Goal: Information Seeking & Learning: Learn about a topic

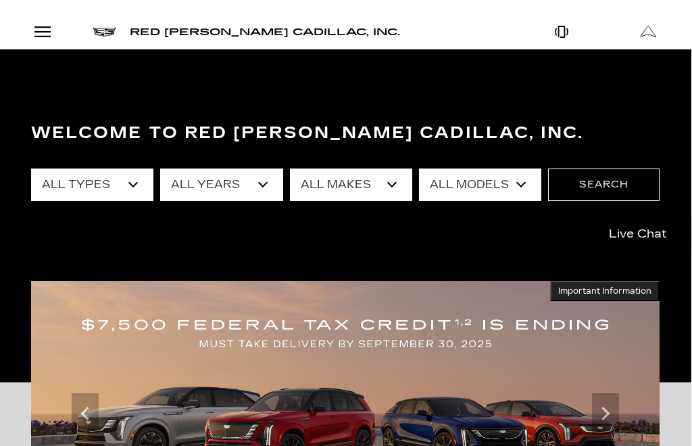
scroll to position [0, 1]
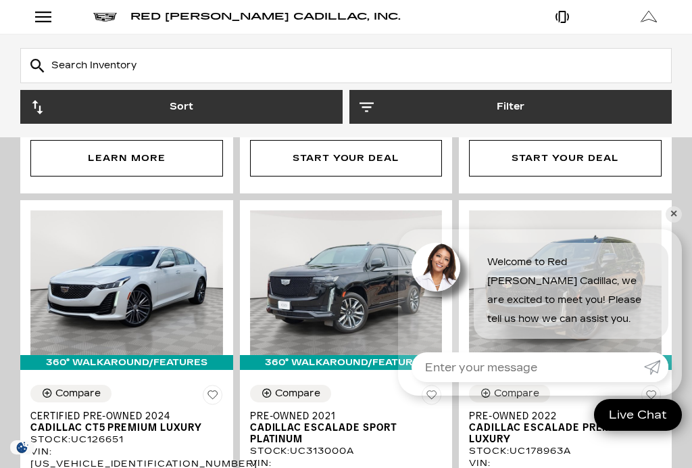
click at [678, 222] on link "✕" at bounding box center [674, 214] width 16 height 16
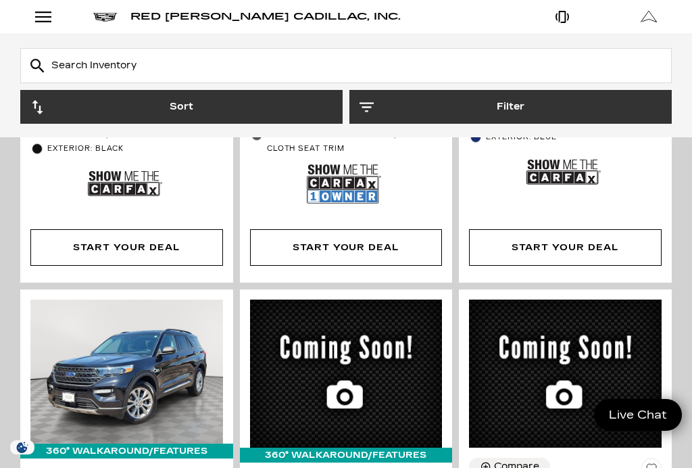
scroll to position [3414, 0]
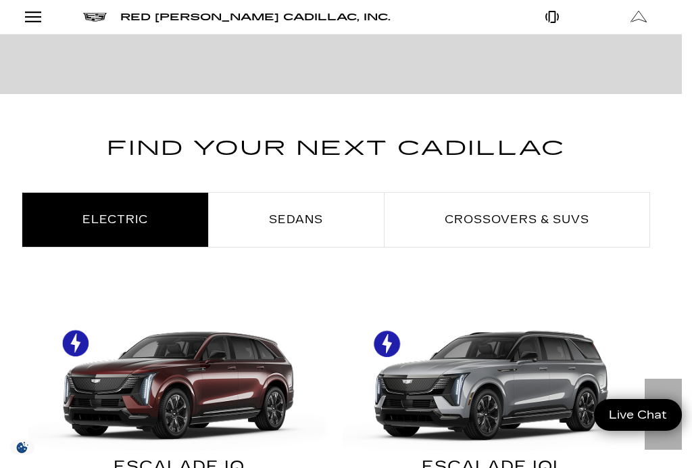
scroll to position [567, 10]
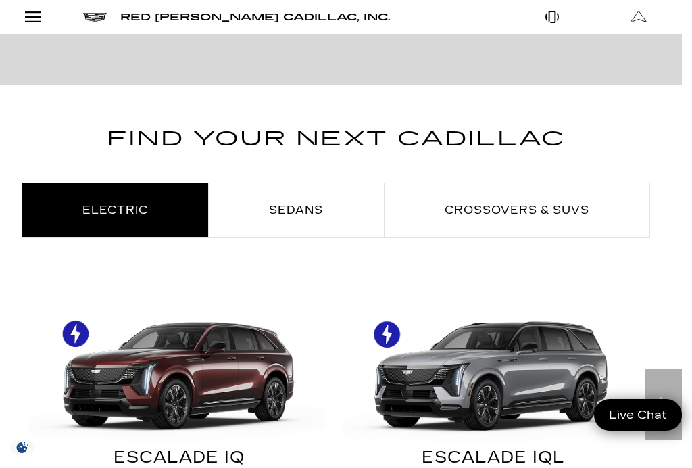
click at [316, 202] on link "Sedans" at bounding box center [296, 210] width 174 height 54
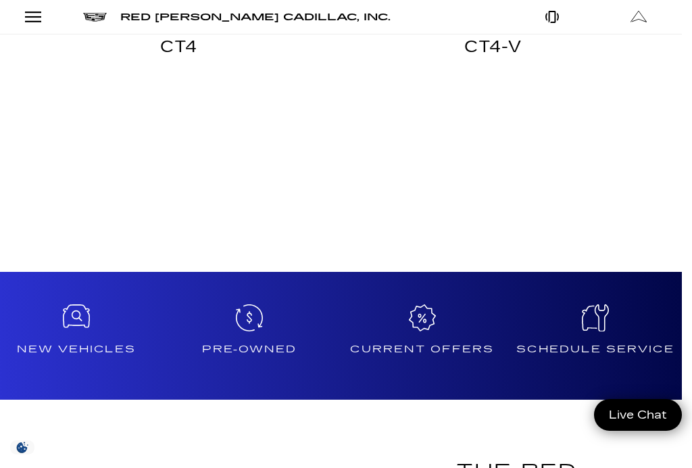
scroll to position [983, 10]
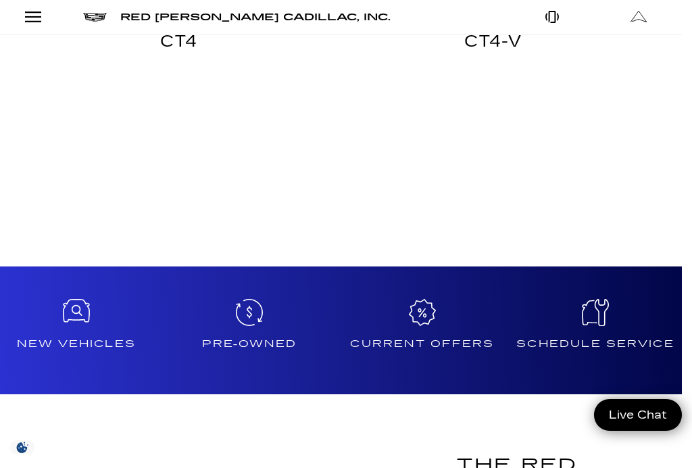
click at [73, 333] on div "New Vehicles" at bounding box center [76, 330] width 173 height 128
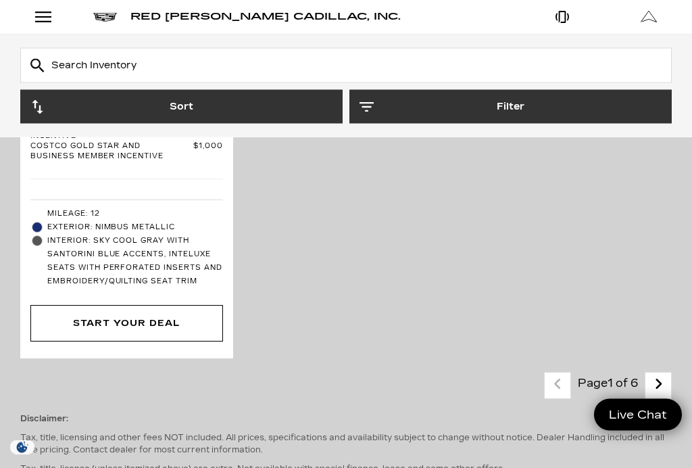
scroll to position [5197, 0]
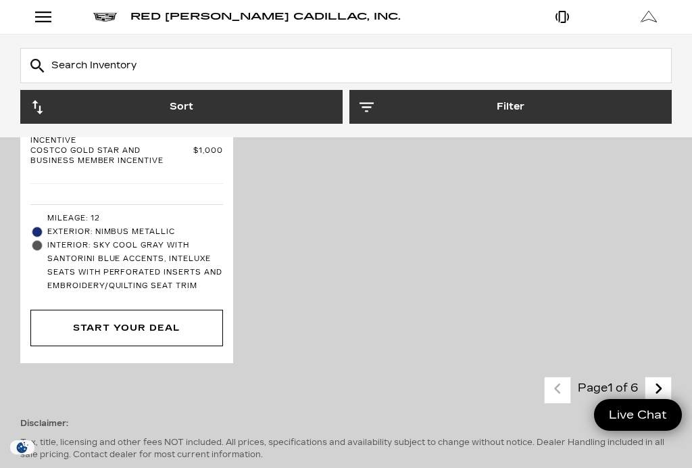
click at [667, 378] on link "Next" at bounding box center [658, 390] width 29 height 24
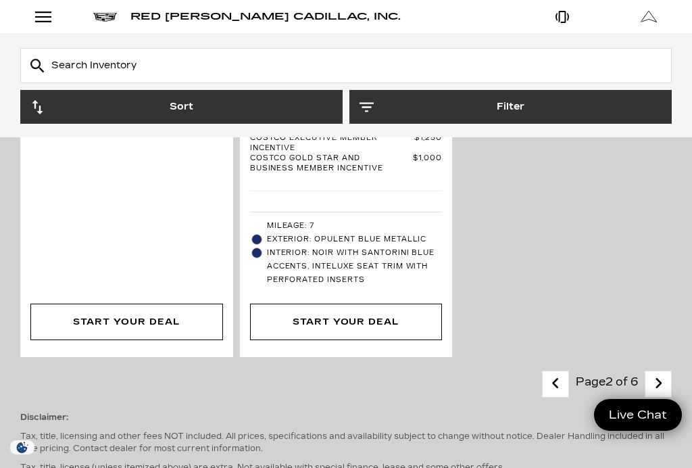
scroll to position [4722, 0]
click at [664, 372] on link "Next" at bounding box center [658, 384] width 29 height 24
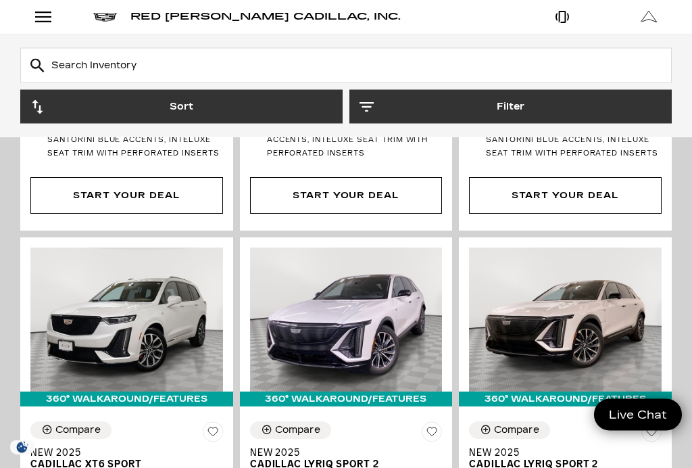
scroll to position [3668, 0]
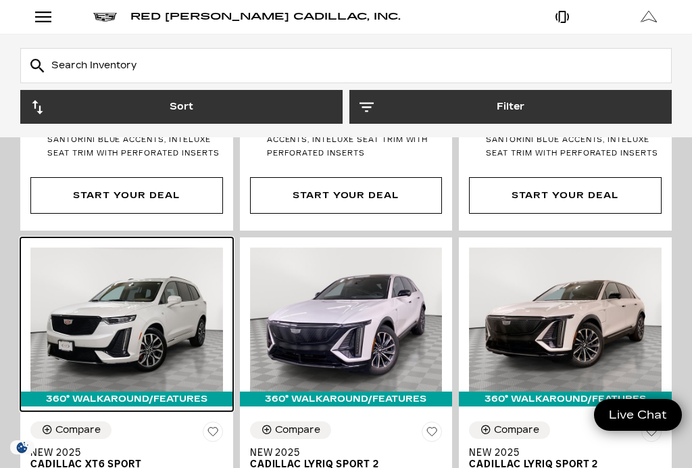
click at [108, 247] on img at bounding box center [126, 319] width 193 height 144
click at [98, 247] on img at bounding box center [126, 319] width 193 height 144
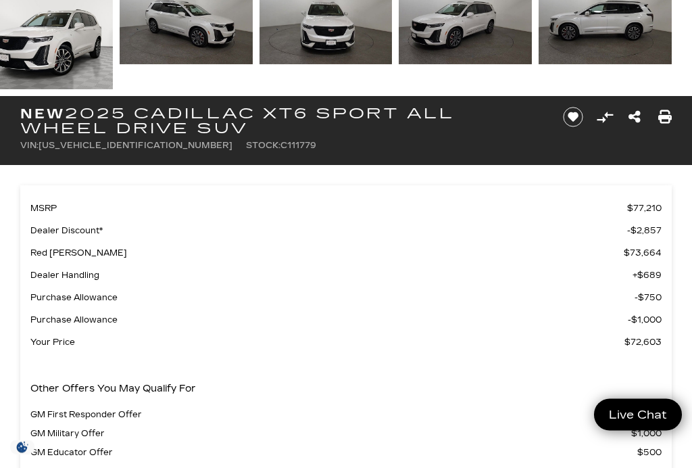
scroll to position [243, 0]
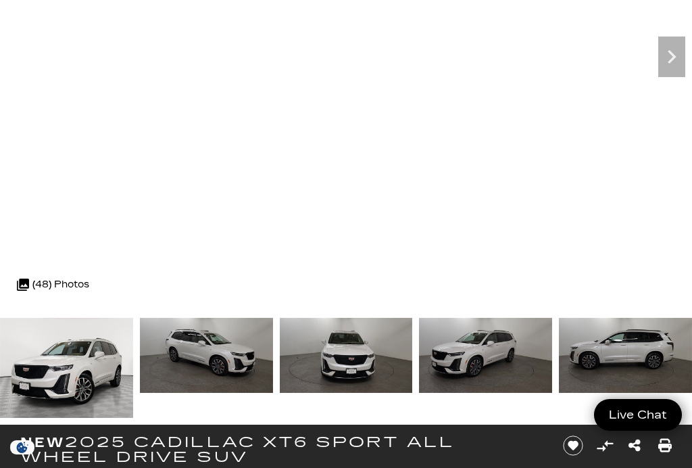
click at [680, 70] on icon "Next" at bounding box center [672, 56] width 27 height 27
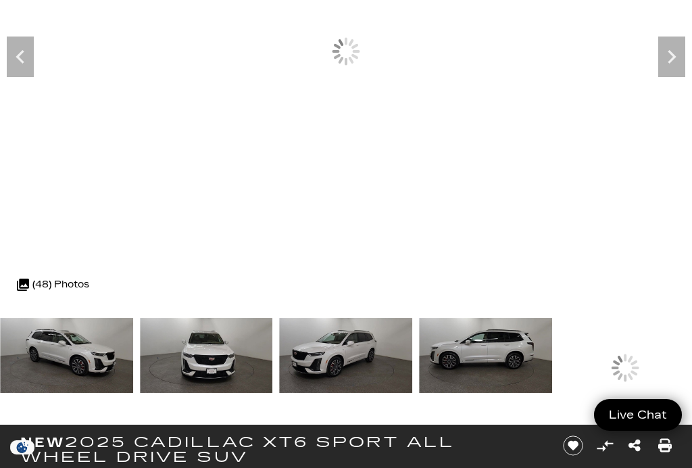
scroll to position [26, 0]
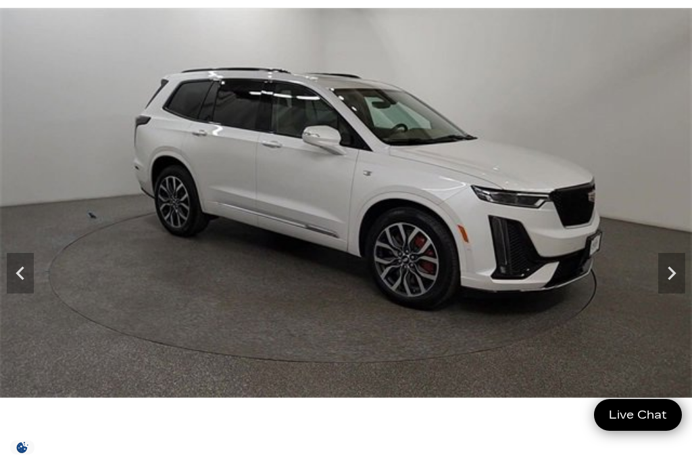
click at [673, 273] on icon "Next" at bounding box center [672, 273] width 27 height 27
click at [669, 265] on icon "Next" at bounding box center [672, 273] width 27 height 27
click at [670, 281] on icon "Next" at bounding box center [672, 273] width 27 height 27
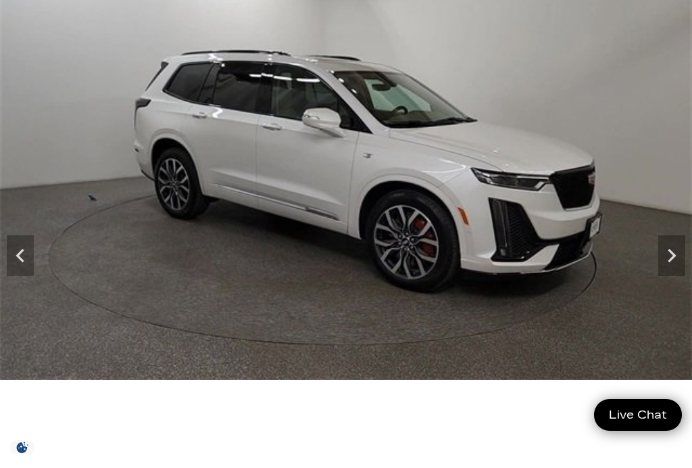
scroll to position [23, 0]
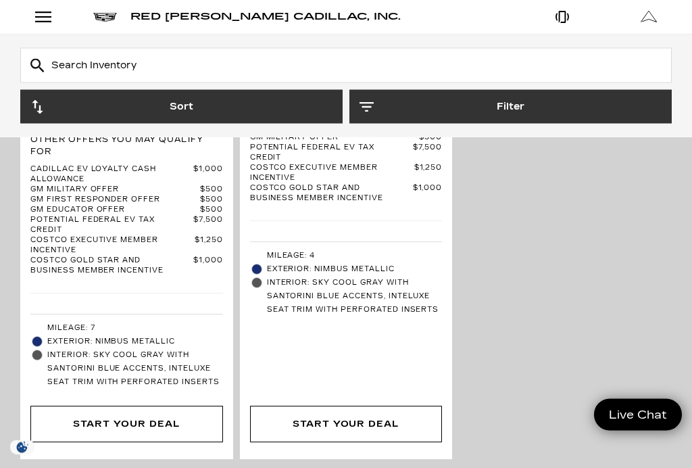
scroll to position [4834, 0]
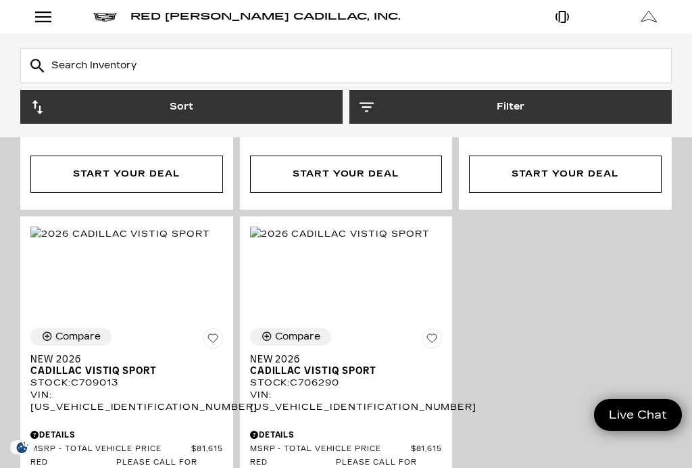
scroll to position [4083, 0]
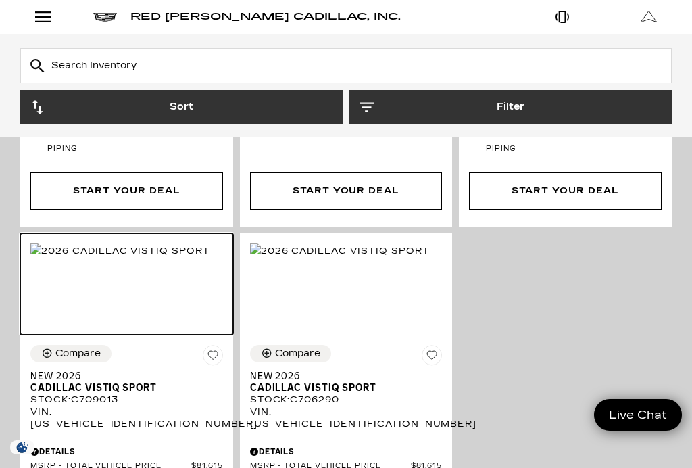
click at [104, 248] on img at bounding box center [120, 250] width 180 height 15
click at [96, 248] on img at bounding box center [120, 250] width 180 height 15
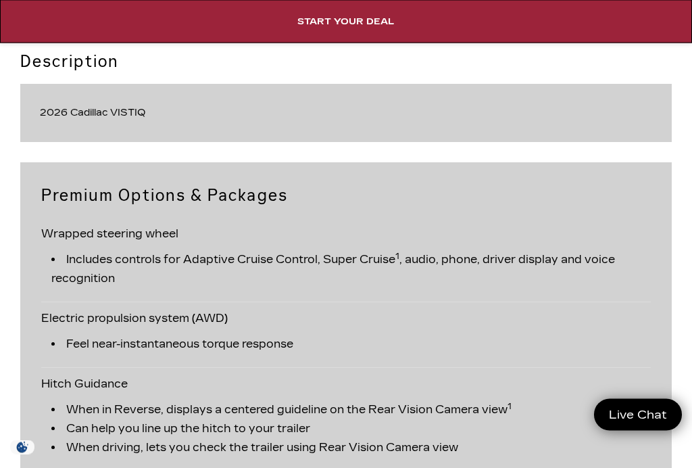
scroll to position [2779, 0]
